Goal: Task Accomplishment & Management: Complete application form

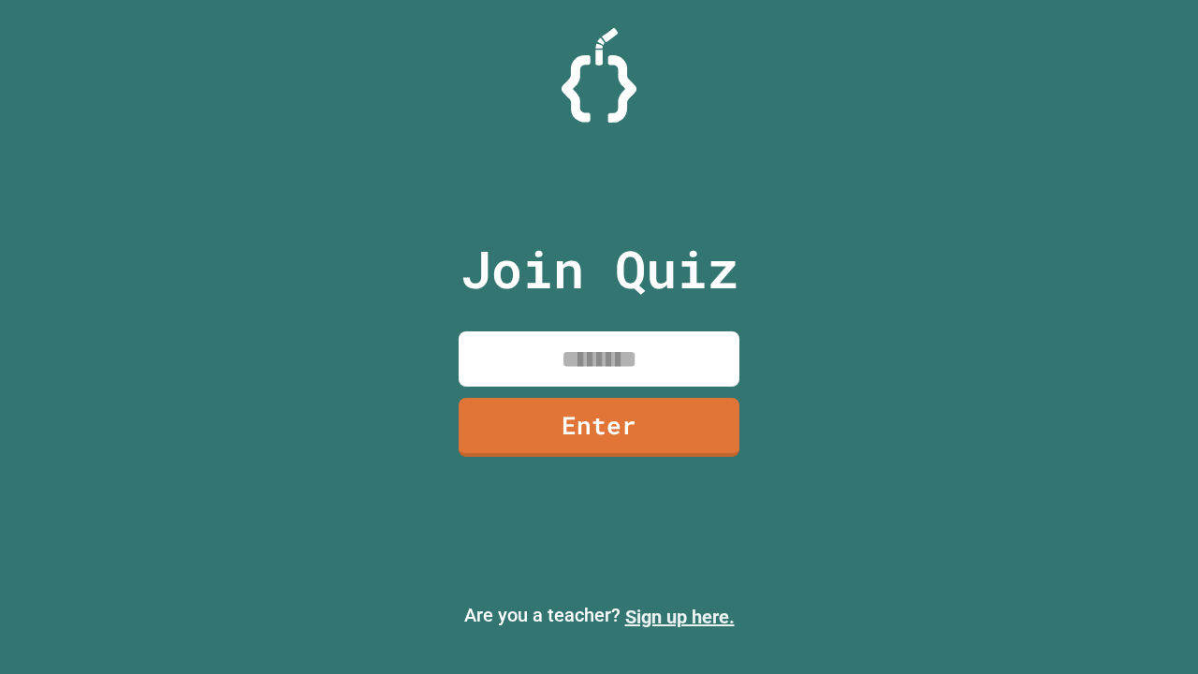
click at [679, 617] on link "Sign up here." at bounding box center [679, 616] width 109 height 22
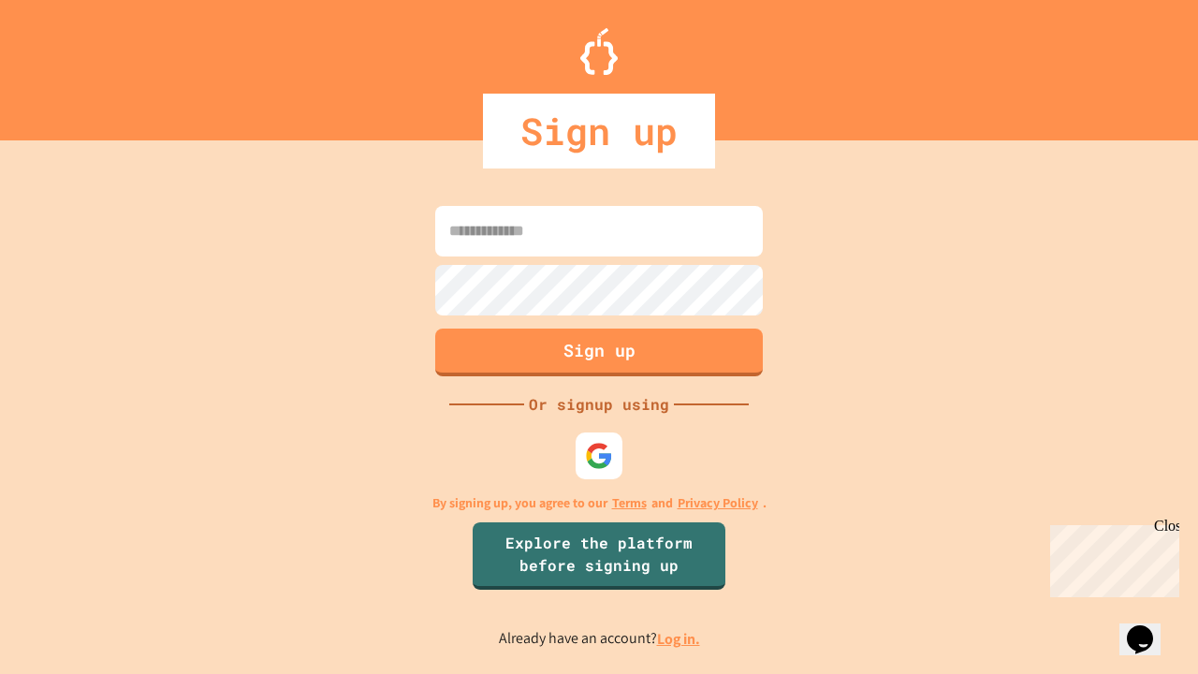
click at [679, 638] on link "Log in." at bounding box center [678, 639] width 43 height 20
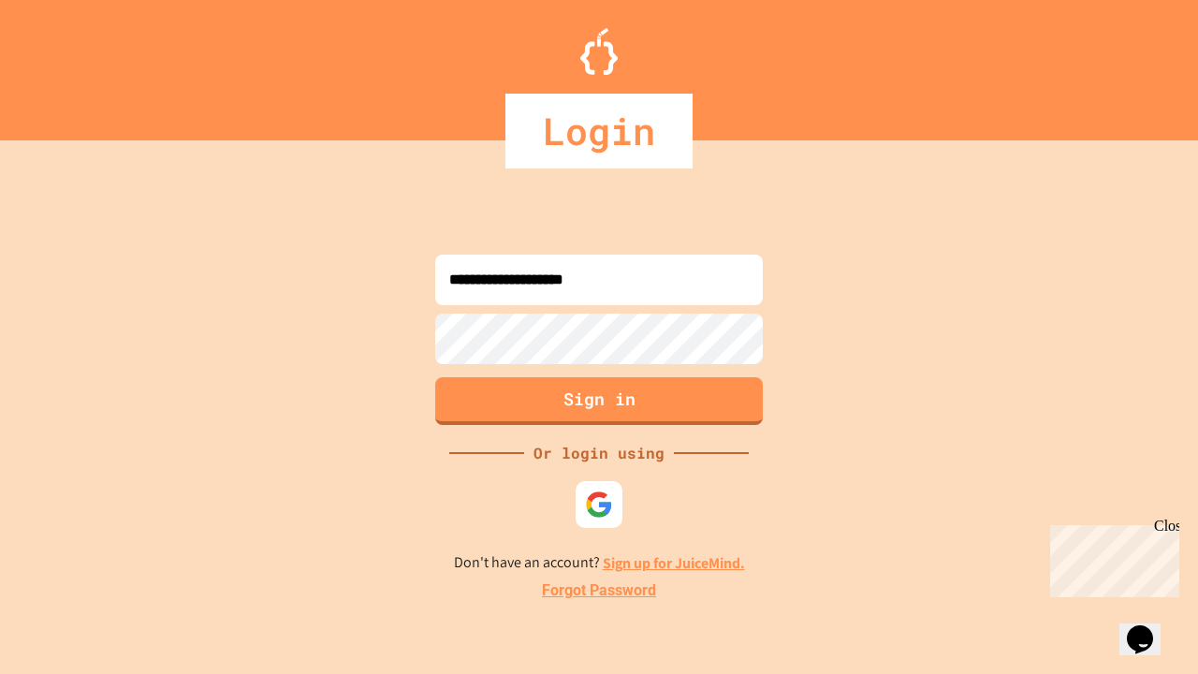
type input "**********"
